Goal: Transaction & Acquisition: Purchase product/service

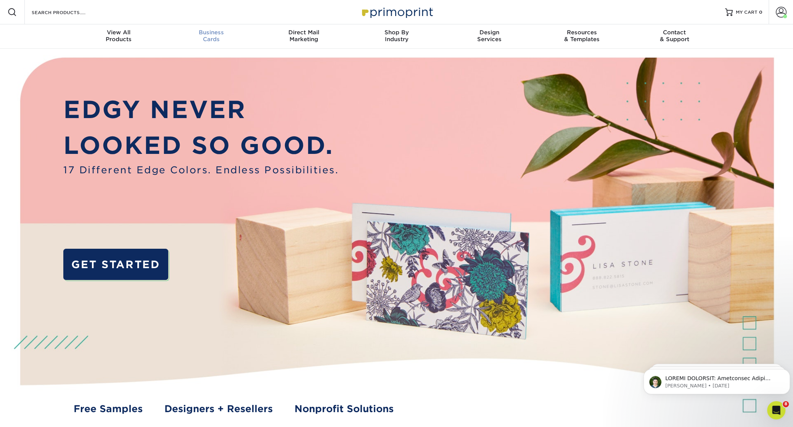
click at [216, 32] on span "Business" at bounding box center [211, 32] width 93 height 7
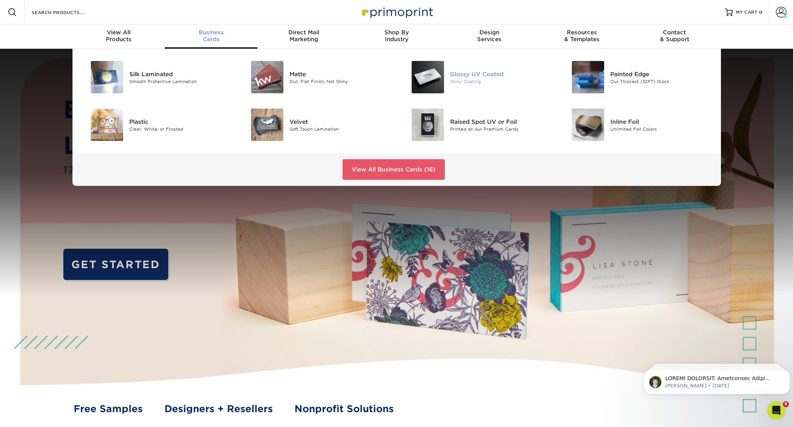
click at [426, 72] on img at bounding box center [427, 77] width 32 height 32
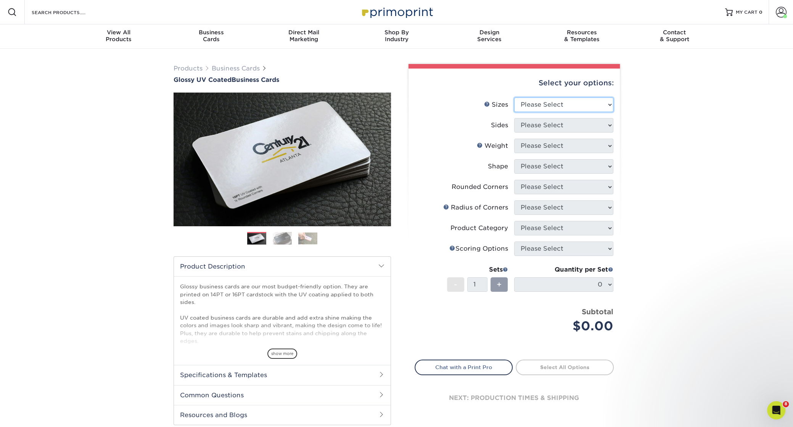
click at [581, 101] on select "Please Select 1.5" x 3.5" - Mini 1.75" x 3.5" - Mini 2" x 2" - Square 2" x 3" -…" at bounding box center [563, 105] width 99 height 14
select select "2.00x3.50"
click option "2" x 3.5" - Standard" at bounding box center [0, 0] width 0 height 0
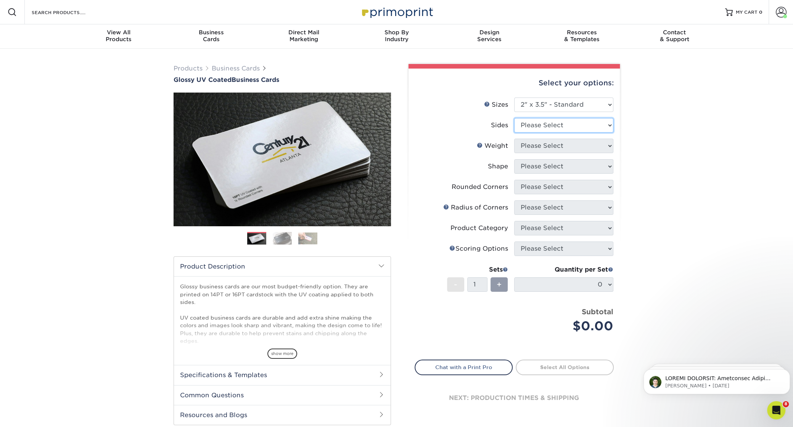
click at [514, 118] on select "Please Select Print Both Sides Print Front Only" at bounding box center [563, 125] width 99 height 14
select select "13abbda7-1d64-4f25-8bb2-c179b224825d"
click at [514, 139] on select "Please Select 16PT 14PT" at bounding box center [563, 146] width 99 height 14
select select "14PT"
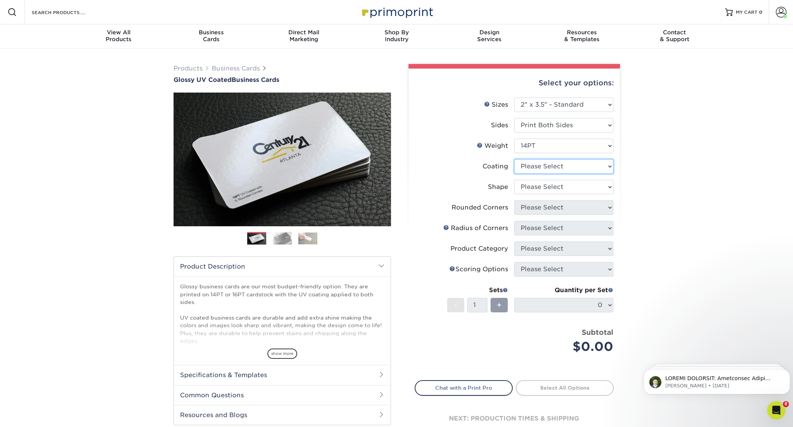
click at [514, 159] on select at bounding box center [563, 166] width 99 height 14
select select "1e8116af-acfc-44b1-83dc-8181aa338834"
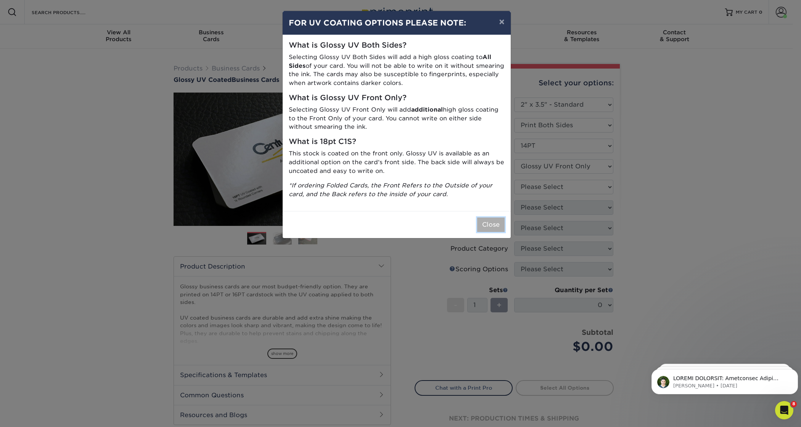
click at [492, 231] on button "Close" at bounding box center [490, 225] width 27 height 14
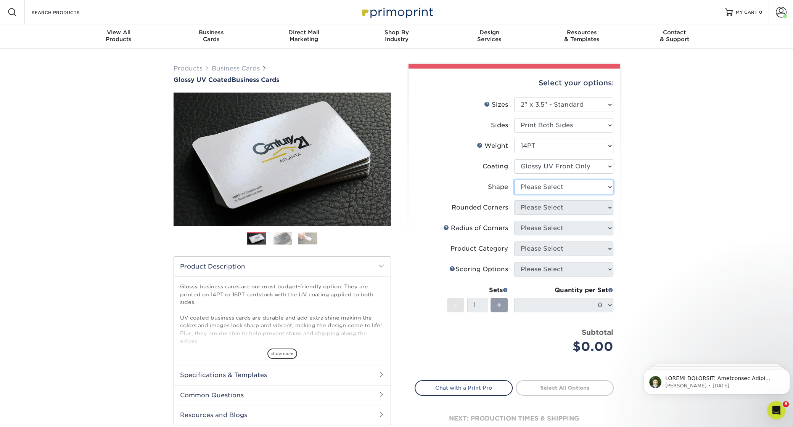
click at [514, 180] on select "Please Select Standard" at bounding box center [563, 187] width 99 height 14
select select "standard"
click at [514, 201] on select "Please Select Yes - Round 2 Corners Yes - Round 4 Corners No" at bounding box center [563, 208] width 99 height 14
select select "0"
click option "No" at bounding box center [0, 0] width 0 height 0
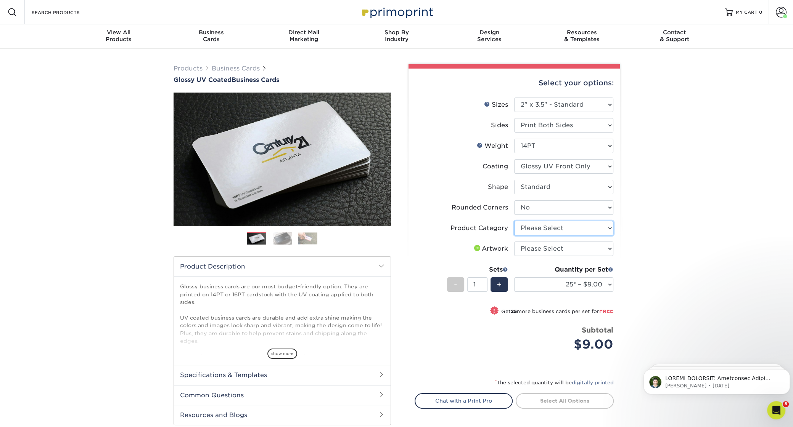
click at [514, 221] on select "Please Select Business Cards" at bounding box center [563, 228] width 99 height 14
select select "3b5148f1-0588-4f88-a218-97bcfdce65c1"
click option "Business Cards" at bounding box center [0, 0] width 0 height 0
click at [514, 242] on select "Please Select I will upload files I need a design - $100" at bounding box center [563, 249] width 99 height 14
select select "upload"
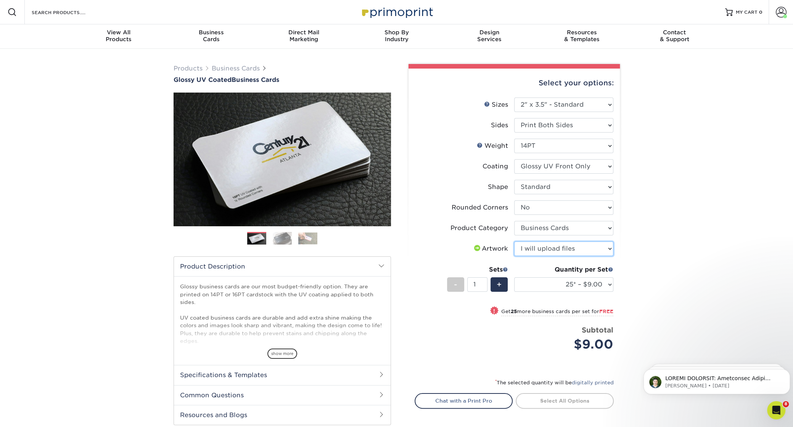
click option "I will upload files" at bounding box center [0, 0] width 0 height 0
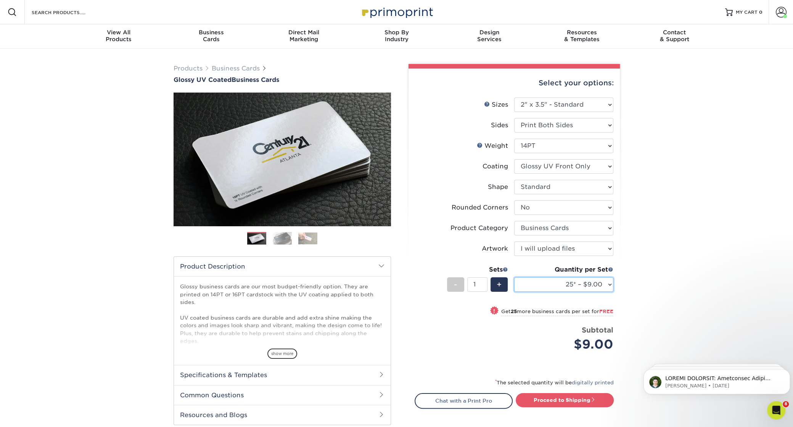
click at [514, 278] on select "25* – $9.00 50* – $9.00 100* – $9.00 250* – $17.00 500 – $33.00 1000 – $42.00 2…" at bounding box center [563, 285] width 99 height 14
select select "250* – $17.00"
click option "250* – $17.00" at bounding box center [0, 0] width 0 height 0
